Goal: Navigation & Orientation: Understand site structure

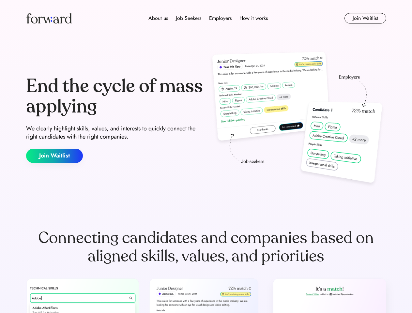
click at [206, 156] on div "End the cycle of mass applying We clearly highlight skills, values, and interes…" at bounding box center [206, 120] width 360 height 140
click at [206, 18] on div "About us Job Seekers Employers How it works" at bounding box center [208, 18] width 257 height 8
click at [49, 18] on img at bounding box center [49, 18] width 46 height 10
click at [208, 18] on div "About us Job Seekers Employers How it works" at bounding box center [208, 18] width 257 height 8
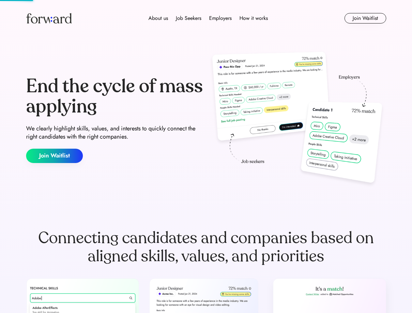
click at [158, 18] on div "About us" at bounding box center [158, 18] width 20 height 8
click at [188, 18] on div "Job Seekers" at bounding box center [188, 18] width 25 height 8
click at [220, 18] on div "Employers" at bounding box center [220, 18] width 22 height 8
click at [253, 18] on div "How it works" at bounding box center [253, 18] width 28 height 8
click at [365, 18] on button "Join Waitlist" at bounding box center [365, 18] width 42 height 10
